Goal: Task Accomplishment & Management: Manage account settings

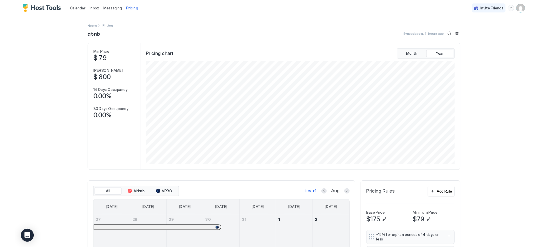
scroll to position [110, 329]
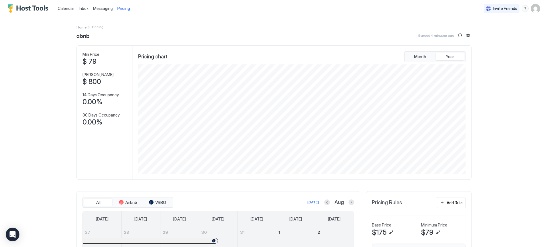
click at [531, 10] on img "User profile" at bounding box center [535, 8] width 9 height 9
click at [475, 33] on span "Settings" at bounding box center [479, 31] width 15 height 5
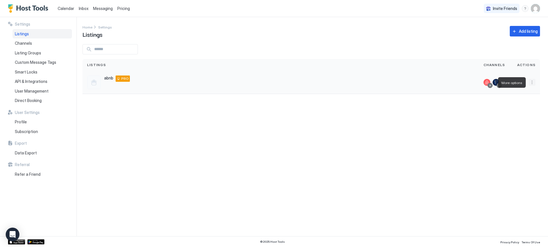
click at [532, 82] on button "More options" at bounding box center [532, 82] width 7 height 7
click at [478, 89] on span "Listing Settings" at bounding box center [483, 90] width 25 height 4
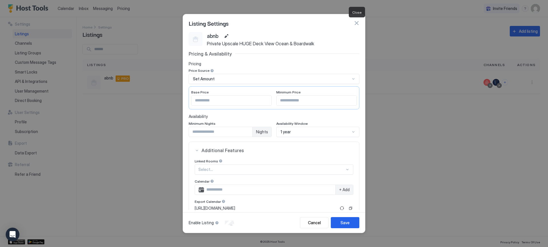
click at [358, 25] on button "button" at bounding box center [357, 23] width 6 height 6
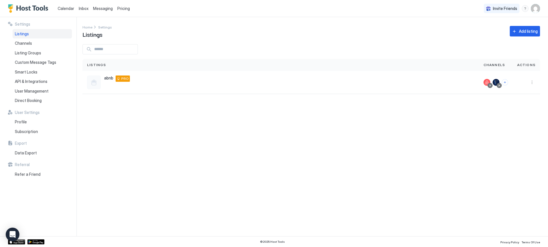
click at [120, 7] on span "Pricing" at bounding box center [123, 8] width 13 height 5
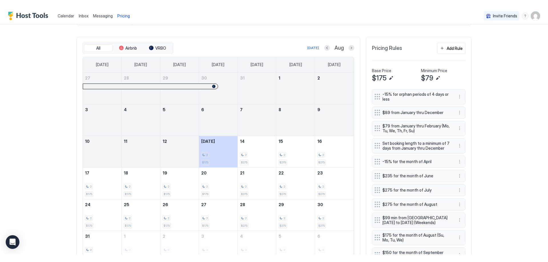
scroll to position [171, 0]
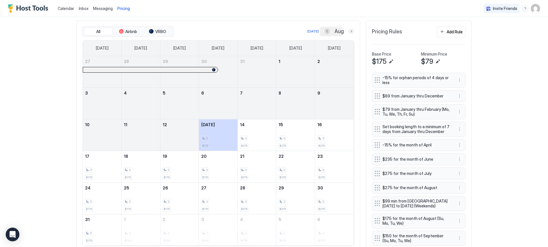
click at [351, 30] on button "Next month" at bounding box center [352, 32] width 6 height 6
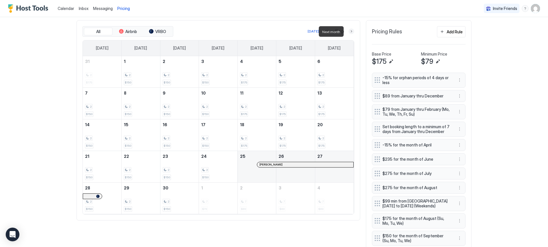
click at [351, 30] on button "Next month" at bounding box center [352, 32] width 6 height 6
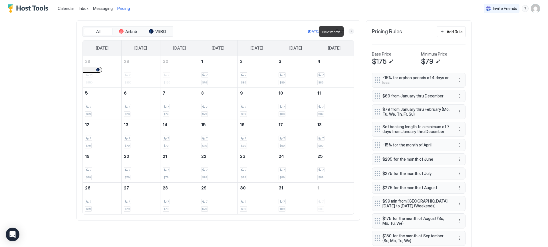
click at [351, 30] on button "Next month" at bounding box center [352, 32] width 6 height 6
click at [350, 30] on button "Next month" at bounding box center [352, 32] width 6 height 6
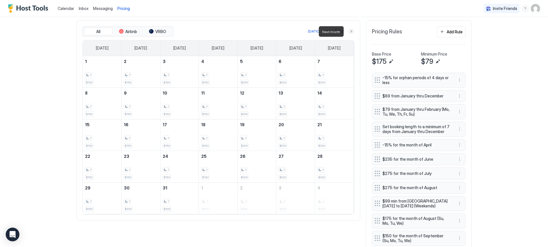
click at [349, 31] on button "Next month" at bounding box center [352, 32] width 6 height 6
click at [329, 166] on div "2 $235" at bounding box center [334, 167] width 34 height 27
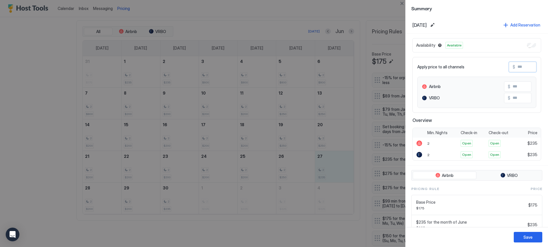
click at [521, 67] on input "Input Field" at bounding box center [538, 67] width 46 height 10
type input "*"
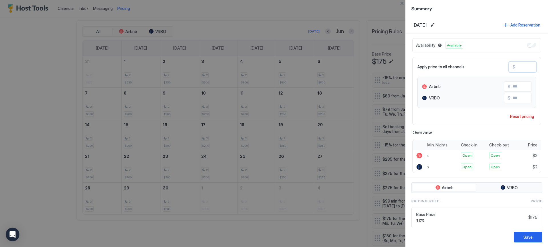
type input "**"
type input "***"
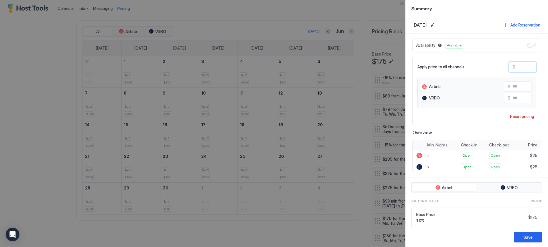
type input "***"
click at [529, 237] on div "Save" at bounding box center [528, 238] width 9 height 6
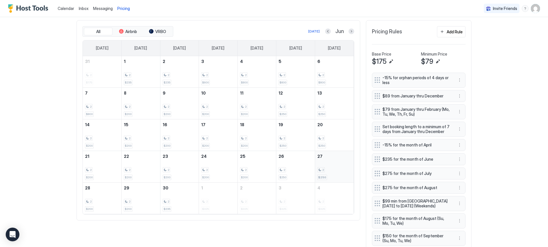
click at [337, 163] on div "2 $250" at bounding box center [334, 167] width 34 height 27
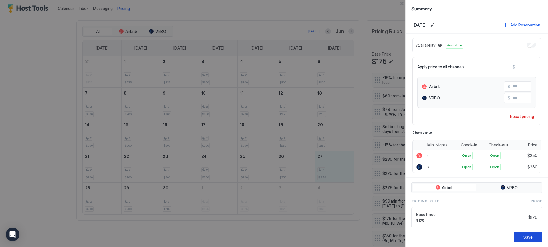
click at [536, 238] on button "Save" at bounding box center [528, 237] width 29 height 11
